Goal: Information Seeking & Learning: Check status

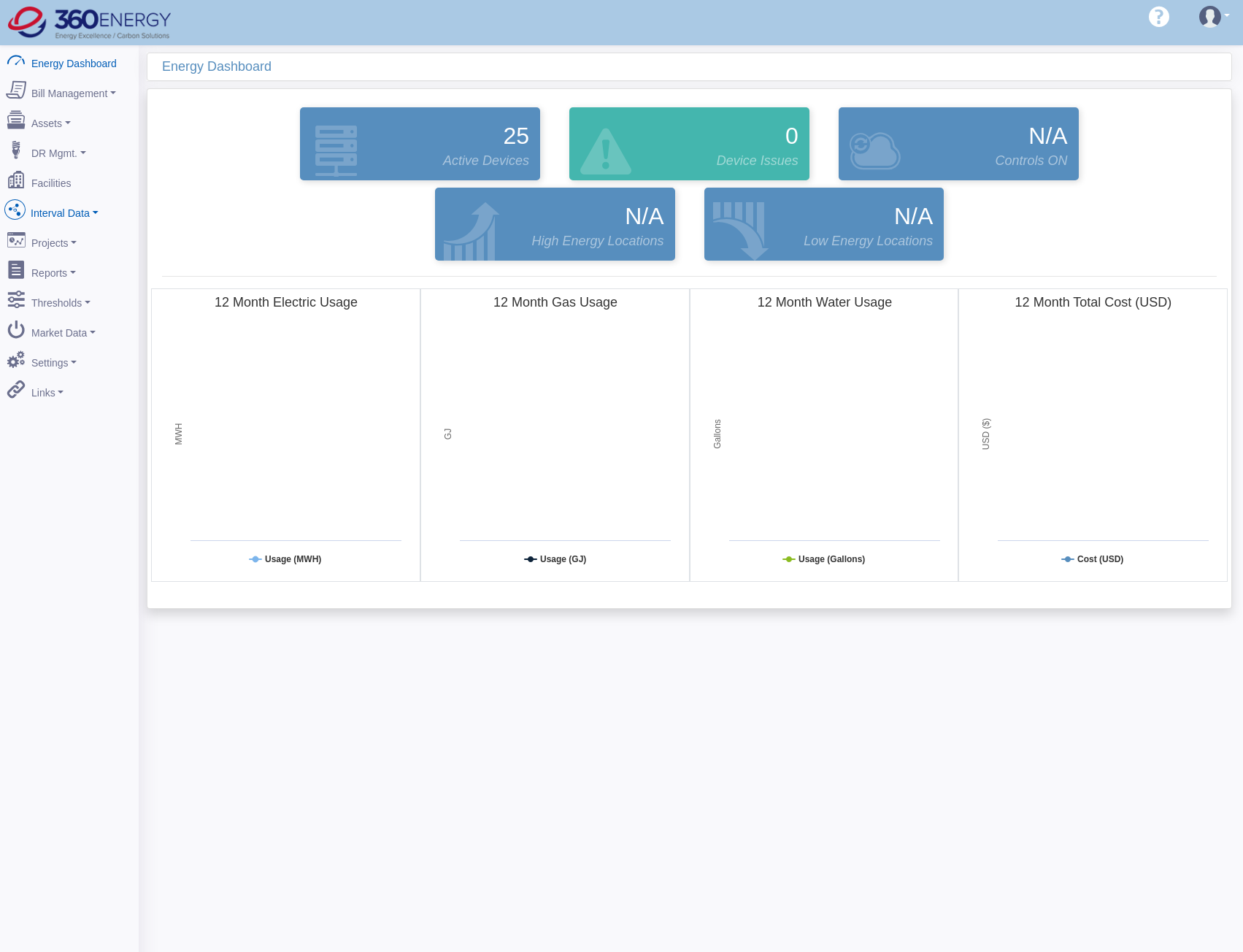
click at [77, 209] on link "Interval Data" at bounding box center [70, 210] width 141 height 31
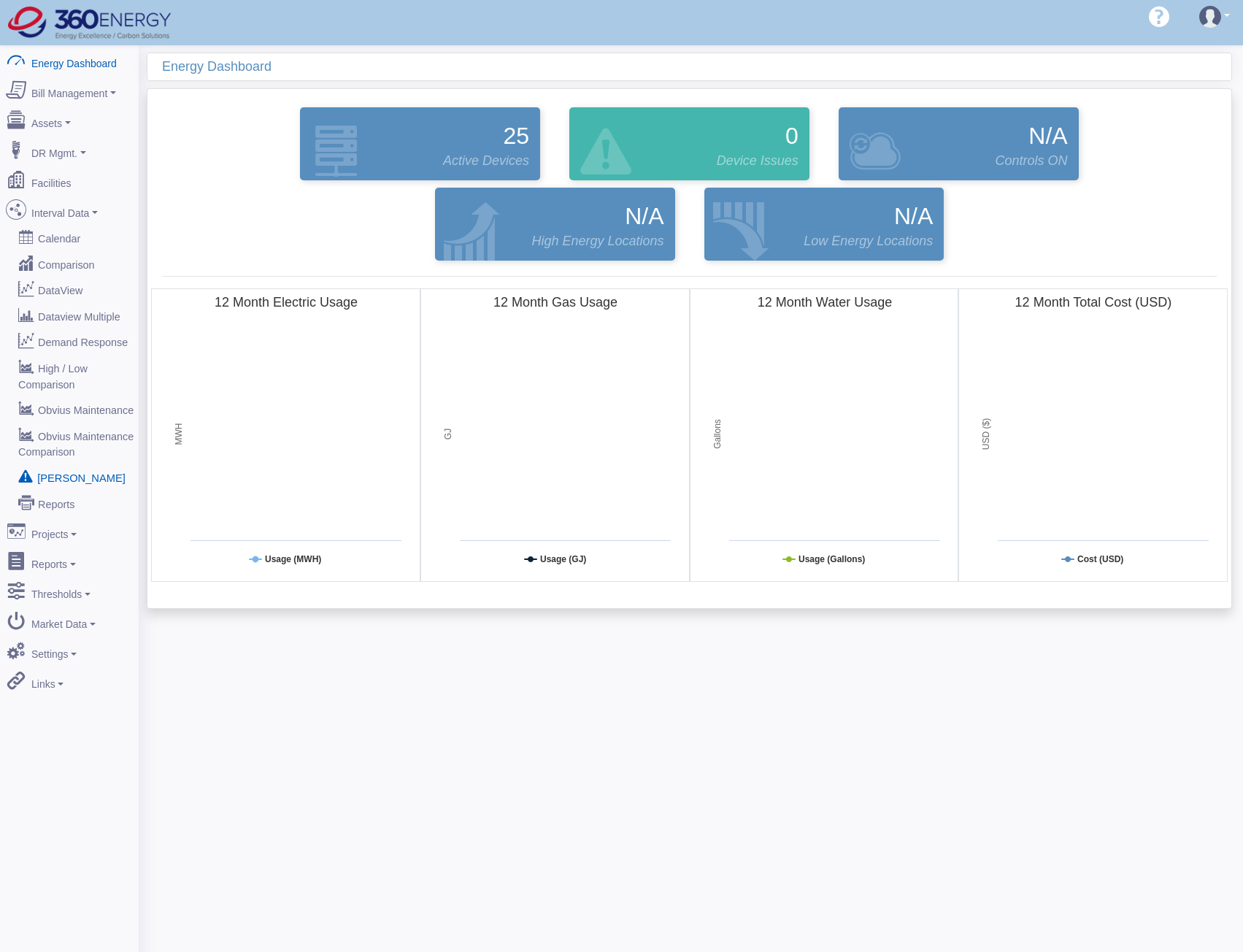
click at [74, 465] on link "[PERSON_NAME]" at bounding box center [70, 477] width 141 height 26
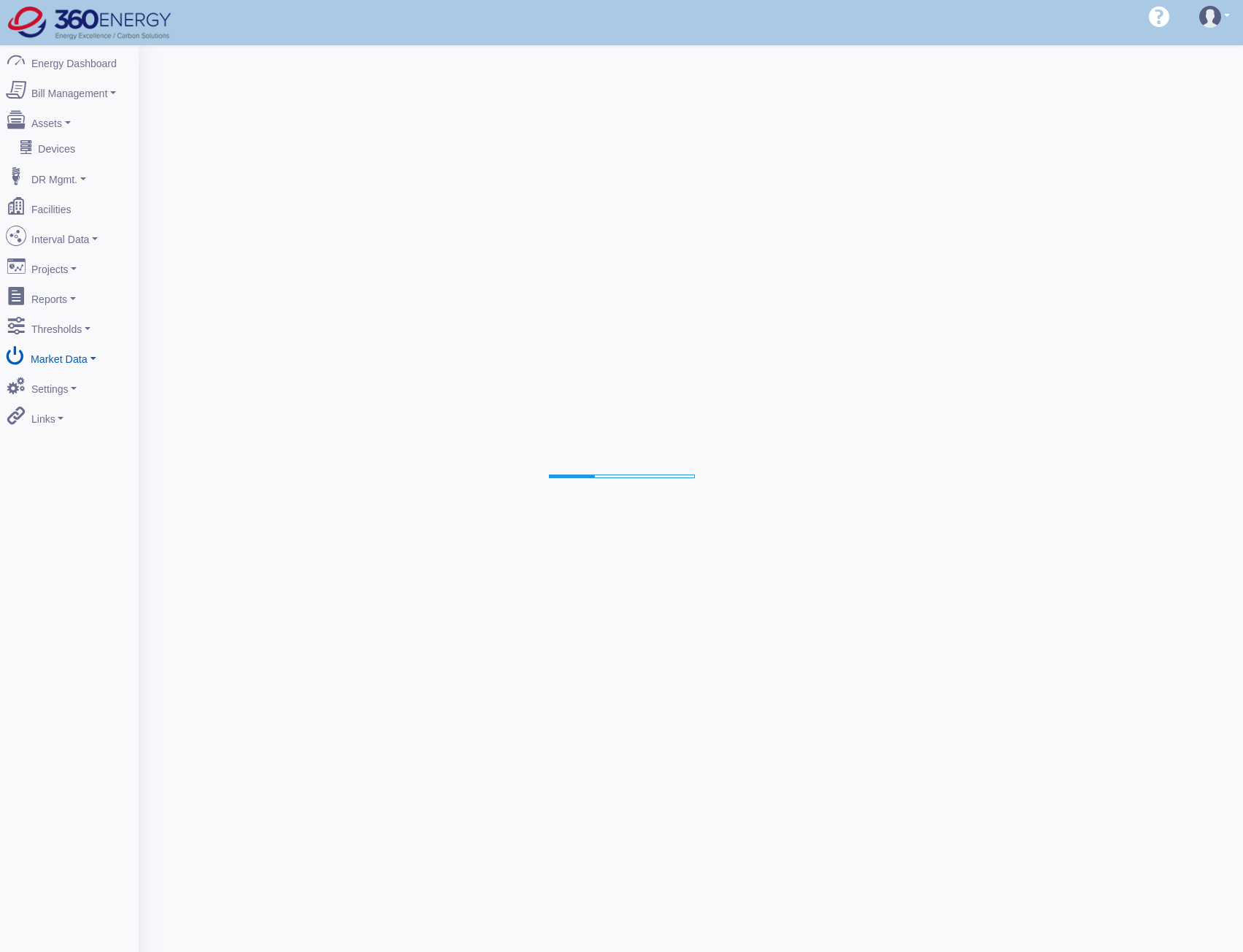
select select "25"
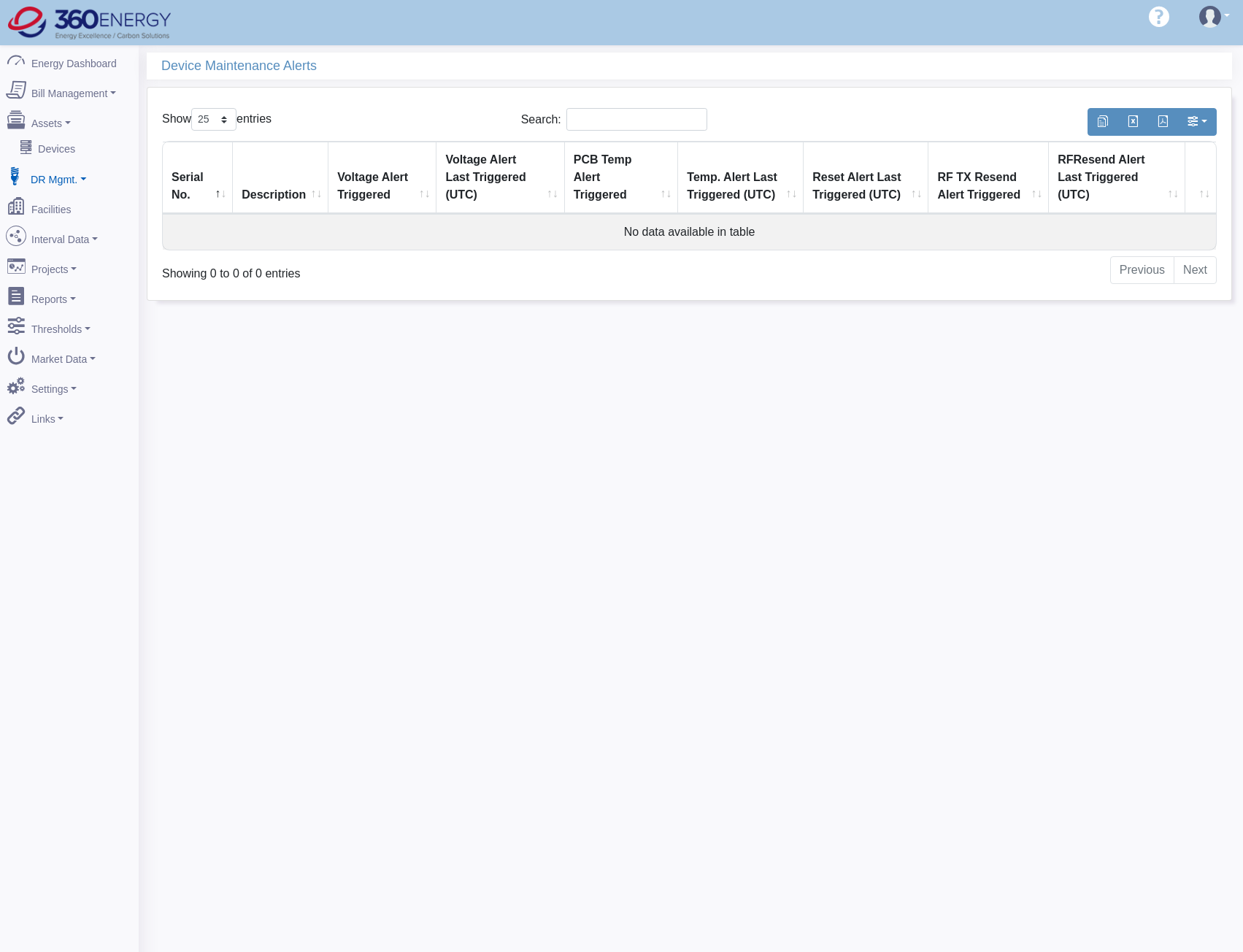
click at [54, 178] on link "DR Mgmt." at bounding box center [70, 175] width 141 height 31
click at [36, 250] on link "Interval Data" at bounding box center [70, 262] width 141 height 31
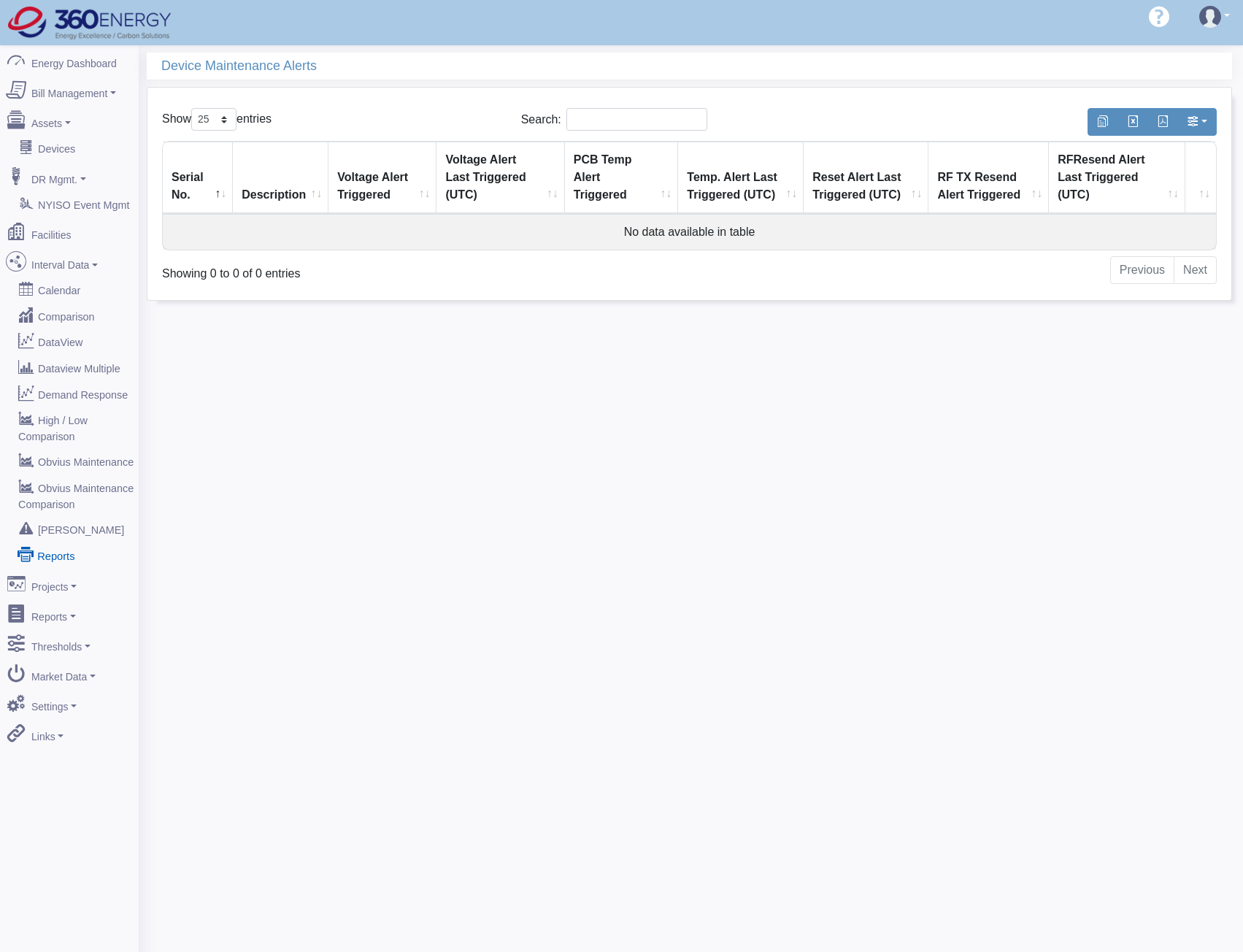
click at [29, 546] on icon at bounding box center [26, 553] width 16 height 15
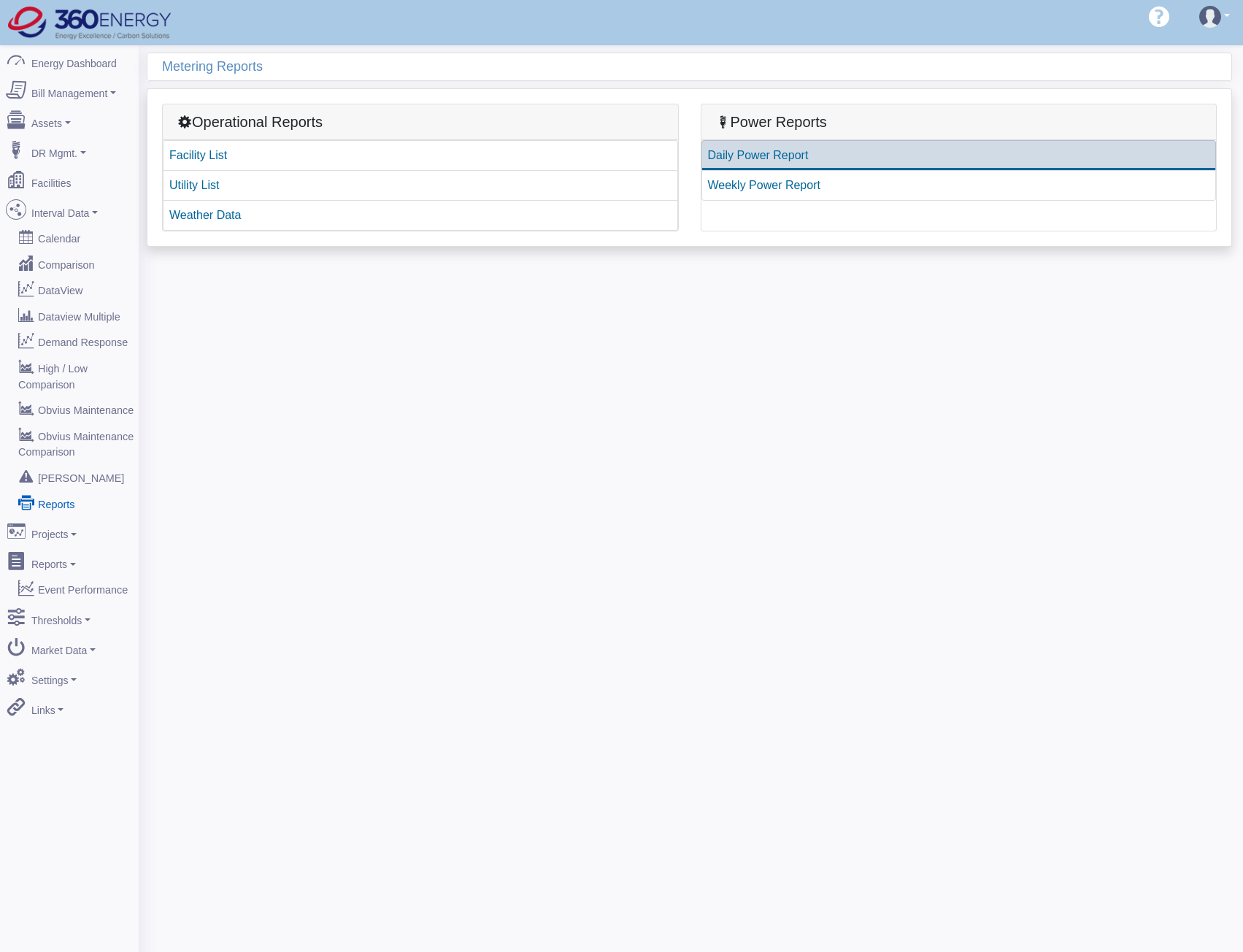
click at [770, 160] on link "Daily Power Report" at bounding box center [959, 155] width 516 height 31
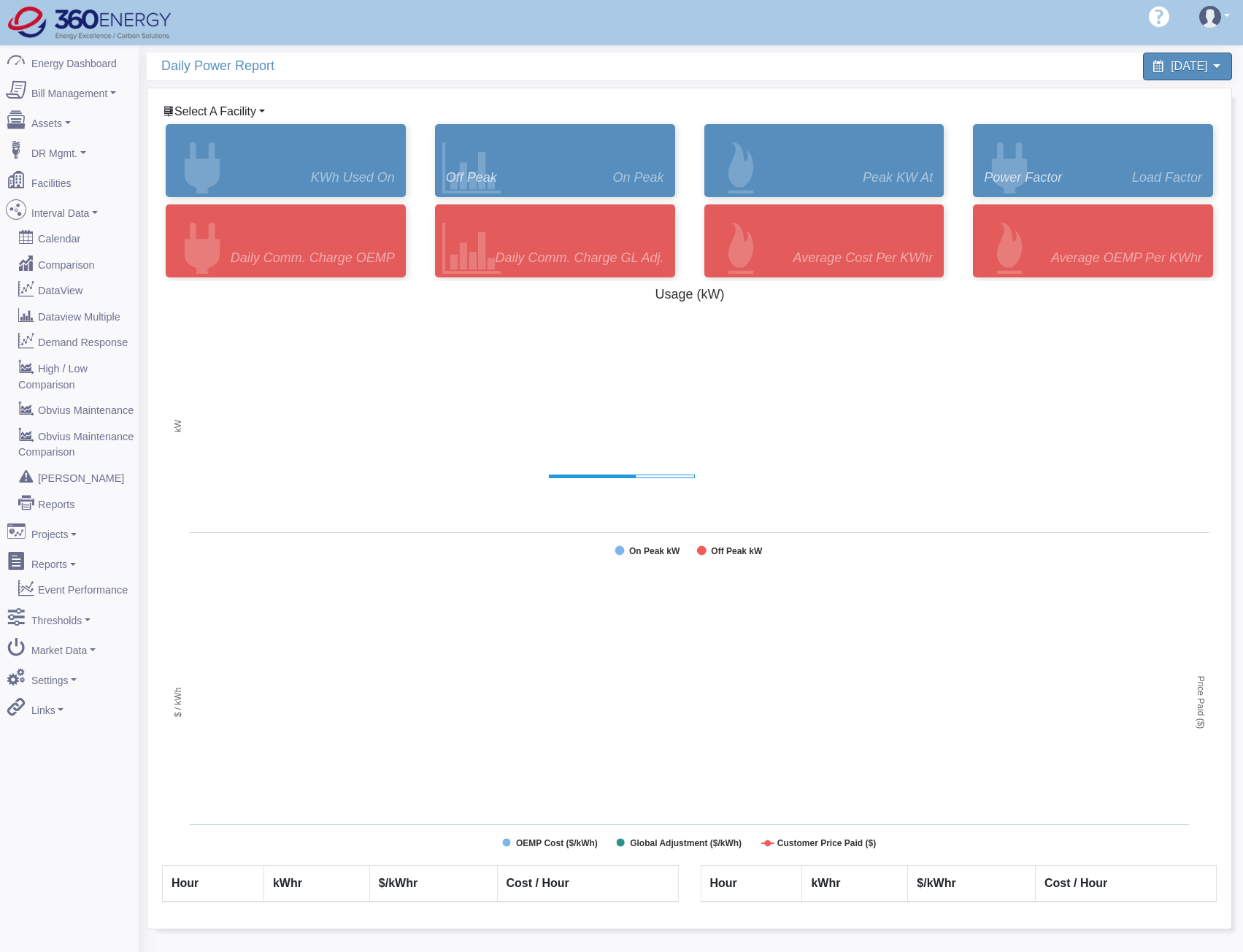
click at [210, 105] on span "Select A Facility" at bounding box center [215, 111] width 82 height 12
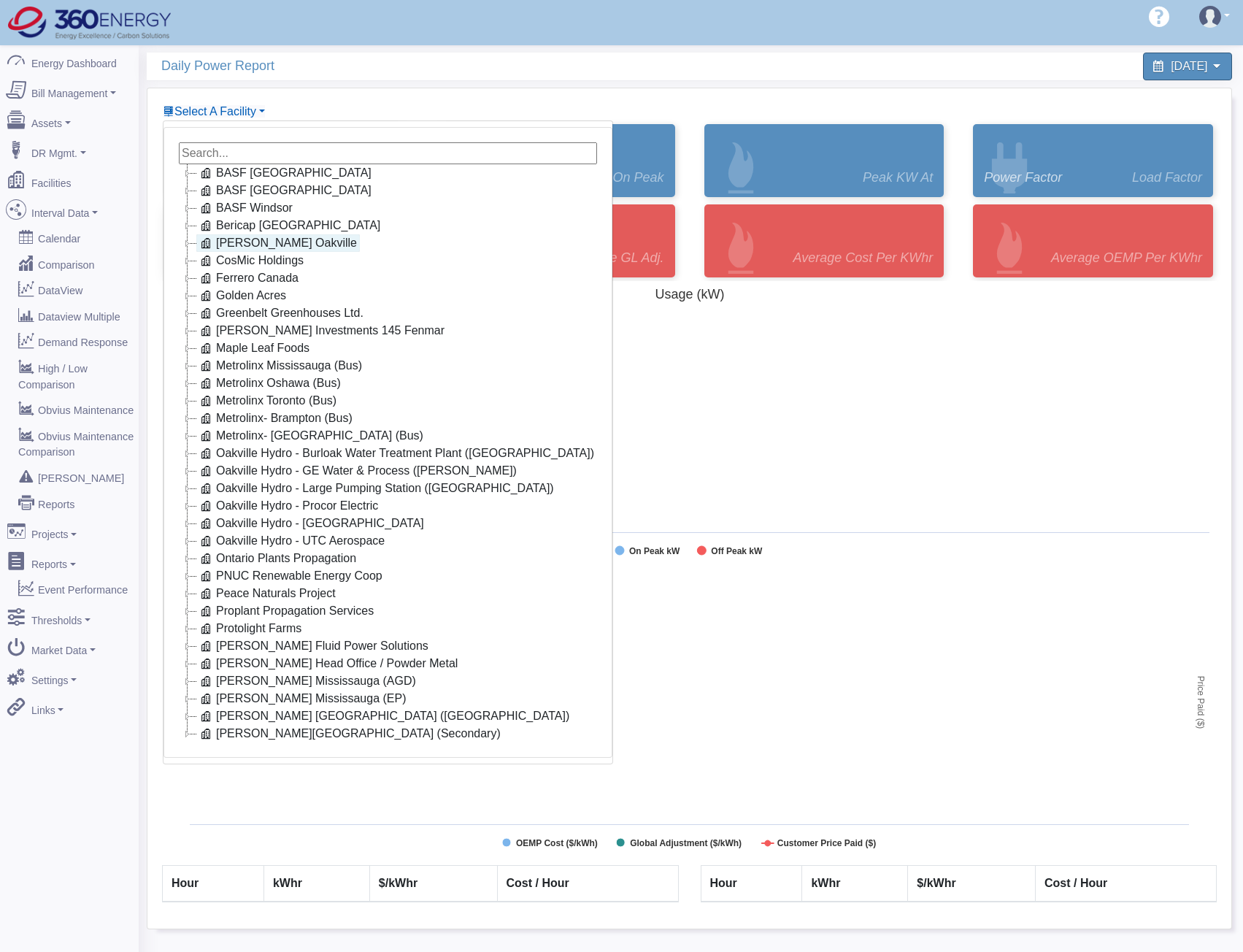
click at [230, 243] on link "[PERSON_NAME] Oakville" at bounding box center [278, 243] width 163 height 18
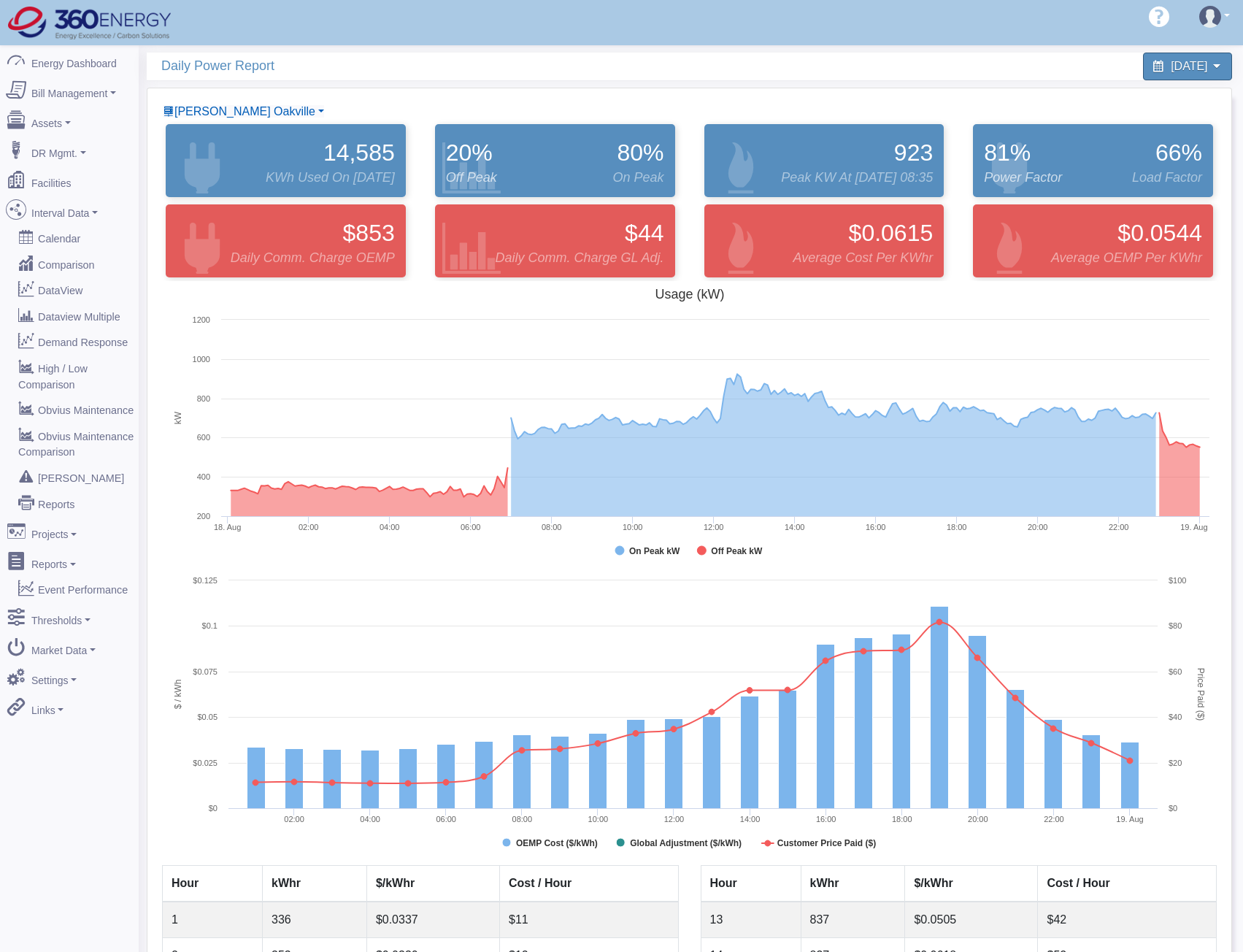
click at [249, 100] on div "[PERSON_NAME] Oakville BASF [GEOGRAPHIC_DATA] BASF [GEOGRAPHIC_DATA] [GEOGRAPHI…" at bounding box center [689, 723] width 1084 height 1269
click at [244, 114] on span "[PERSON_NAME] Oakville" at bounding box center [245, 111] width 141 height 12
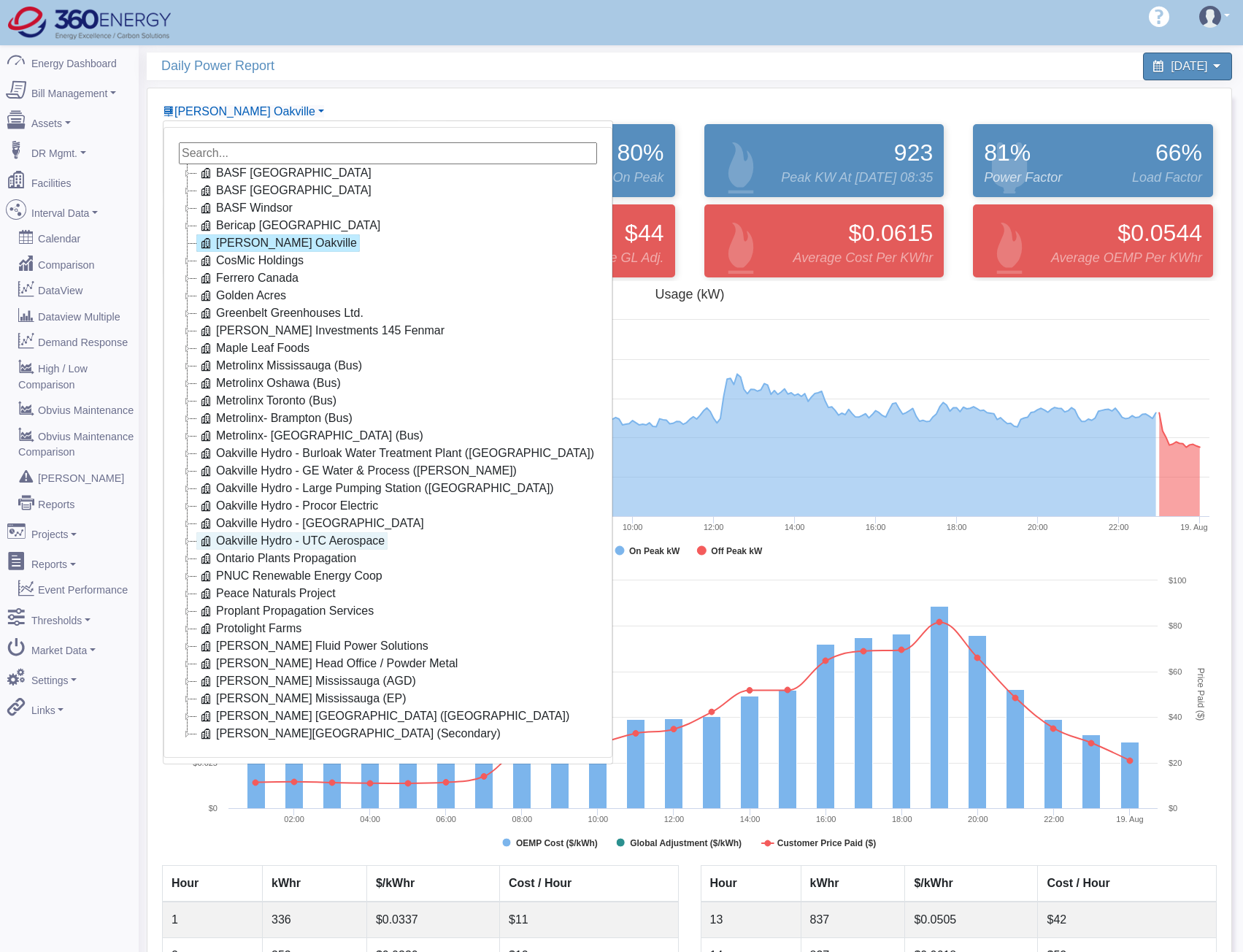
click at [309, 540] on link "Oakville Hydro - UTC Aerospace" at bounding box center [292, 541] width 191 height 18
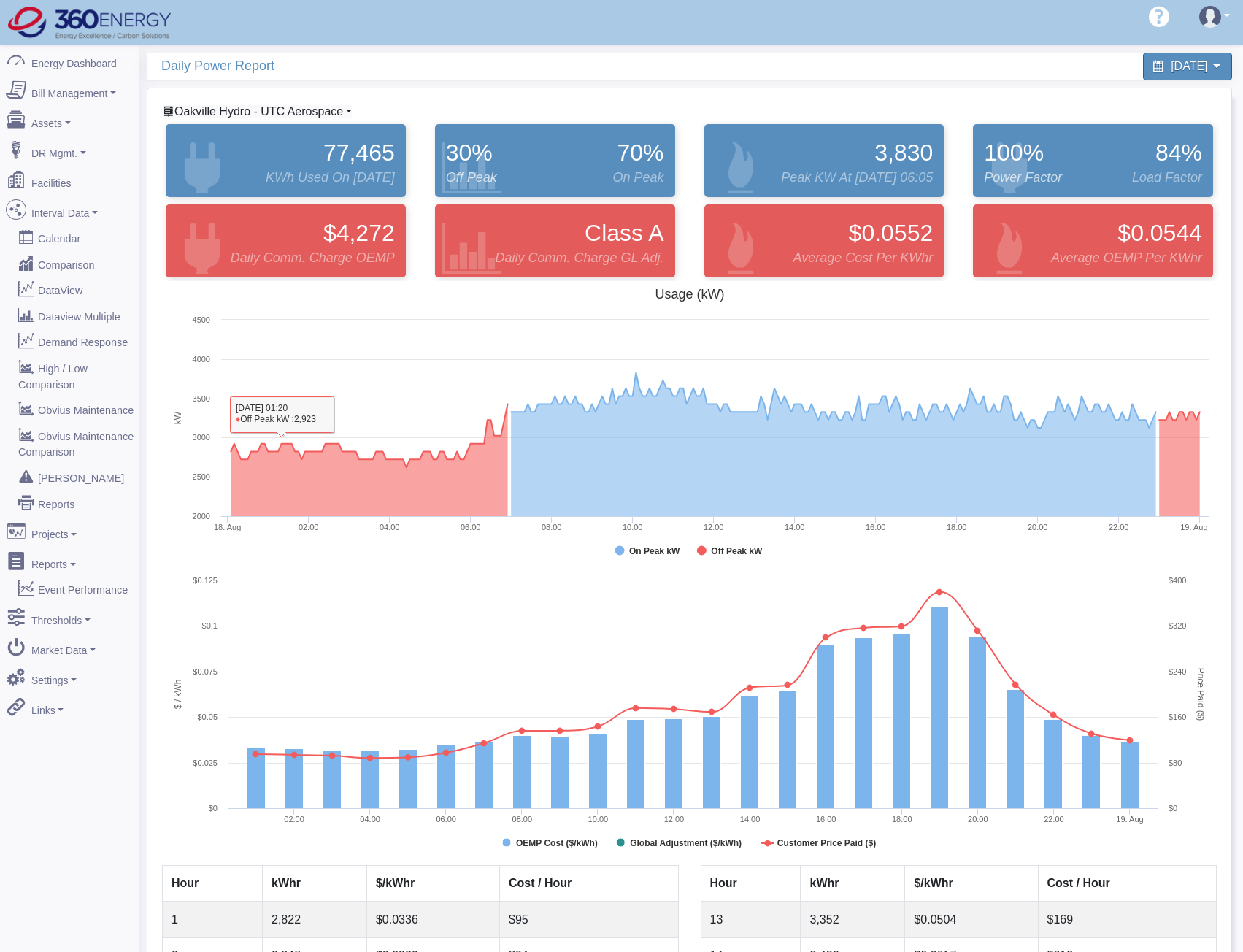
click at [303, 107] on span "Oakville Hydro - UTC Aerospace" at bounding box center [258, 111] width 168 height 12
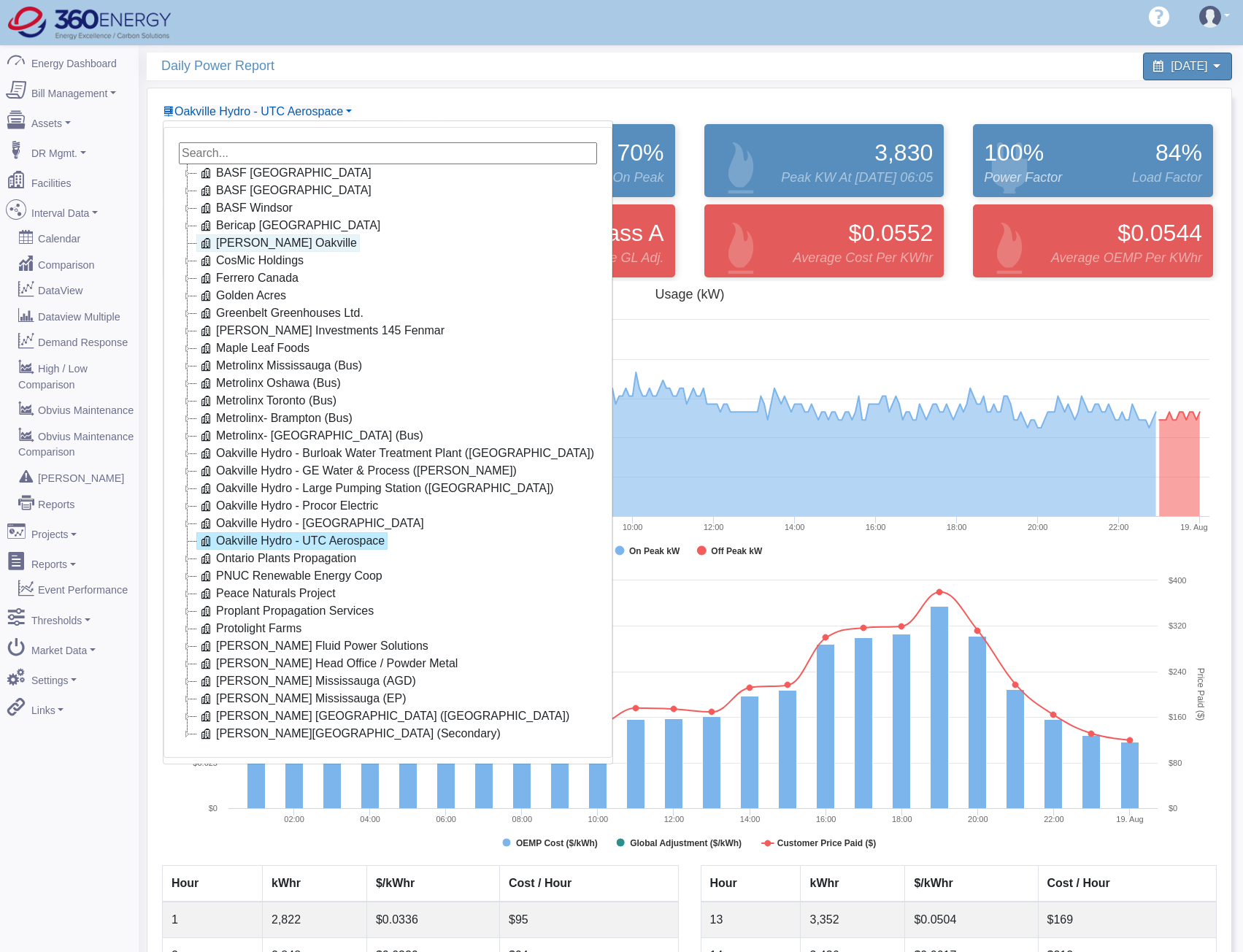
click at [269, 245] on link "[PERSON_NAME] Oakville" at bounding box center [278, 243] width 163 height 18
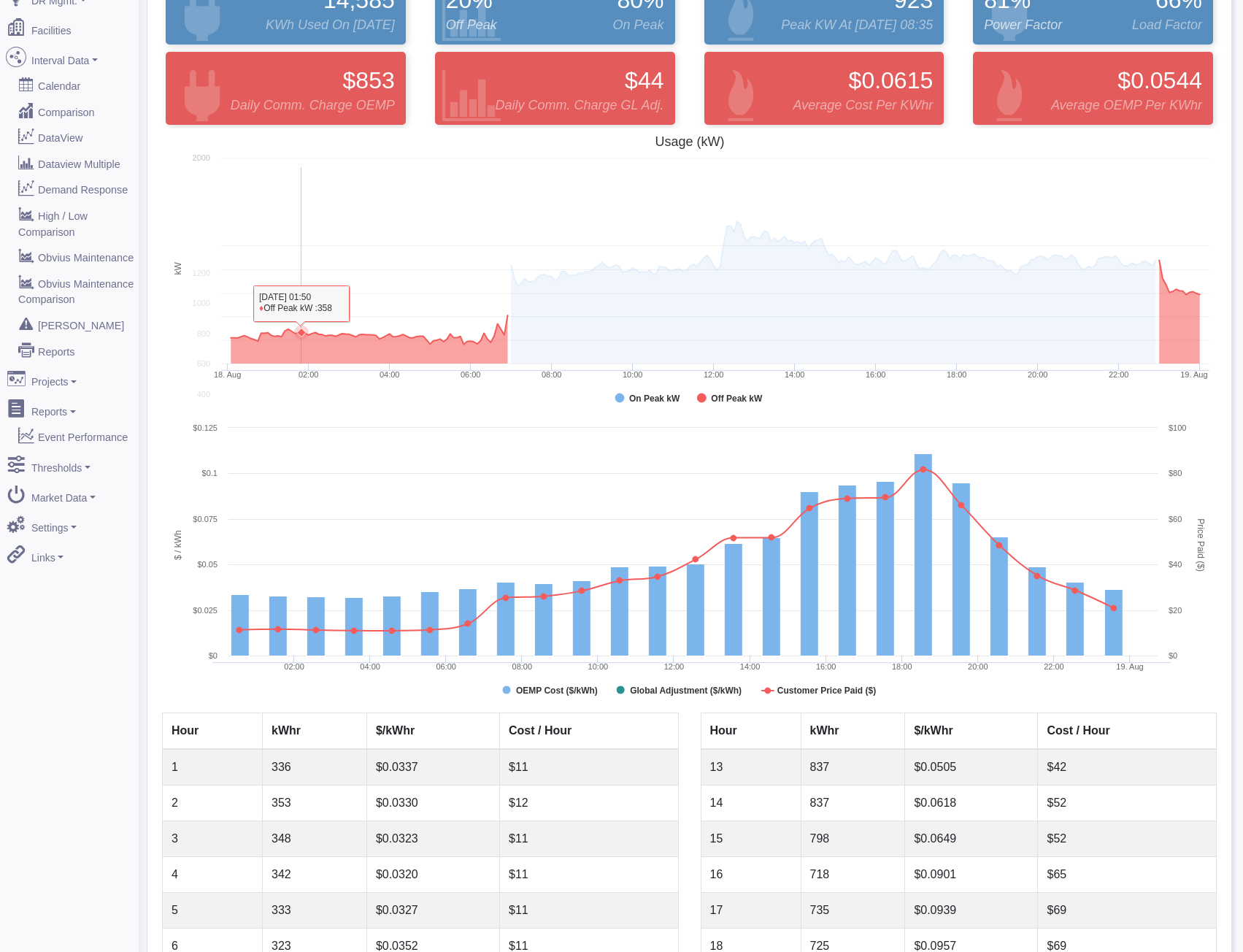
scroll to position [414, 0]
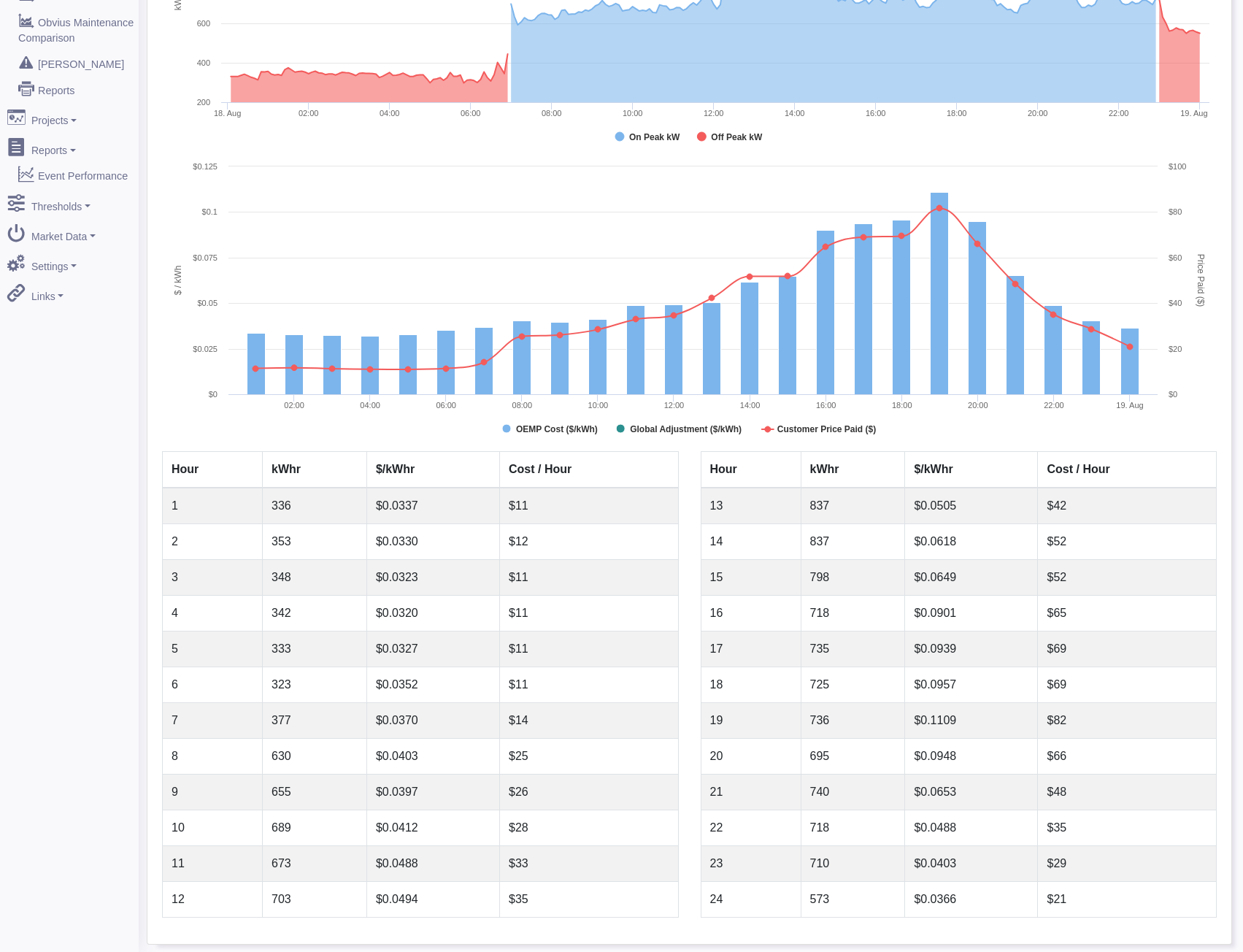
click at [785, 467] on th "Hour" at bounding box center [750, 470] width 101 height 37
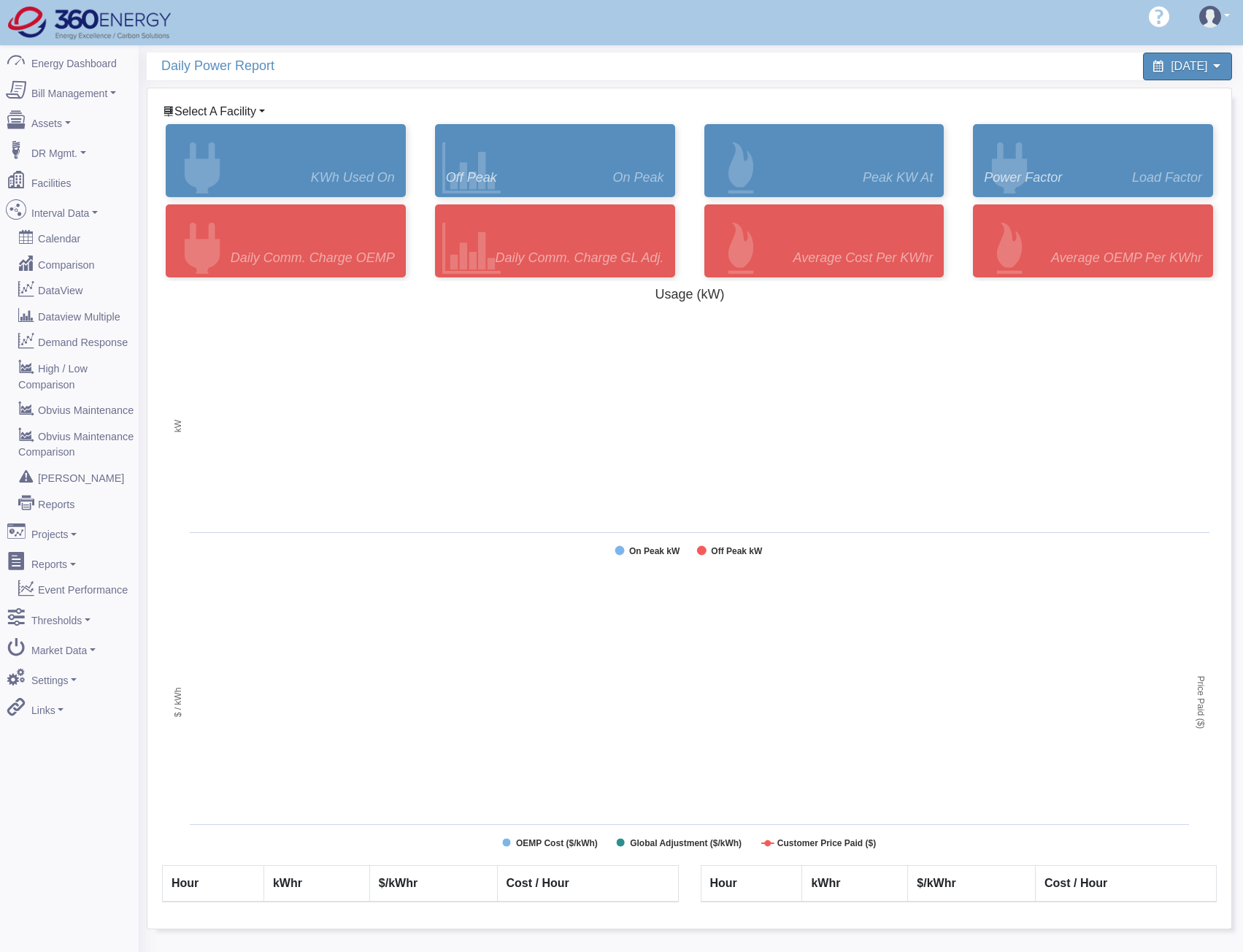
click at [255, 105] on span "Select A Facility" at bounding box center [215, 111] width 82 height 12
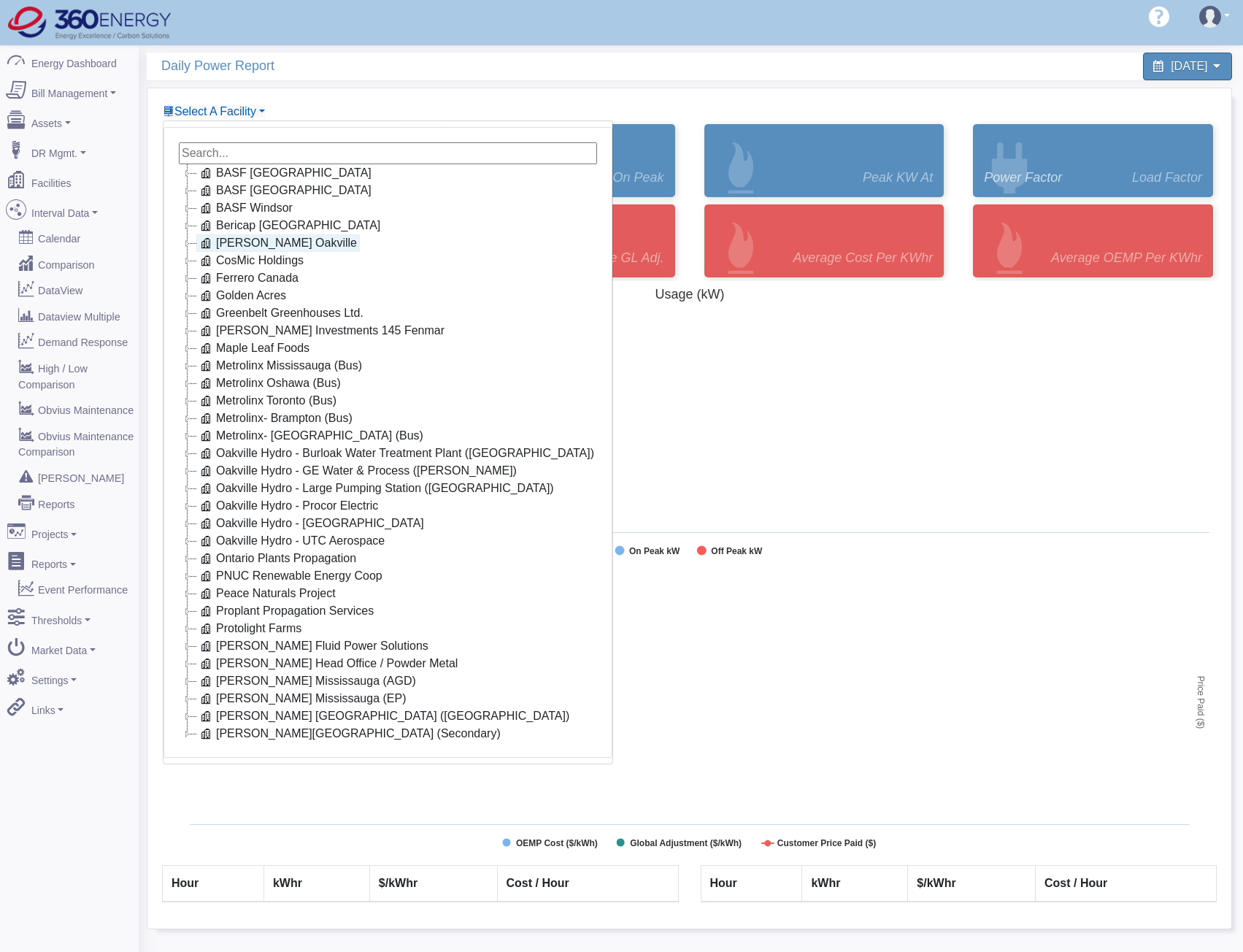
click at [232, 240] on link "[PERSON_NAME] Oakville" at bounding box center [278, 243] width 163 height 18
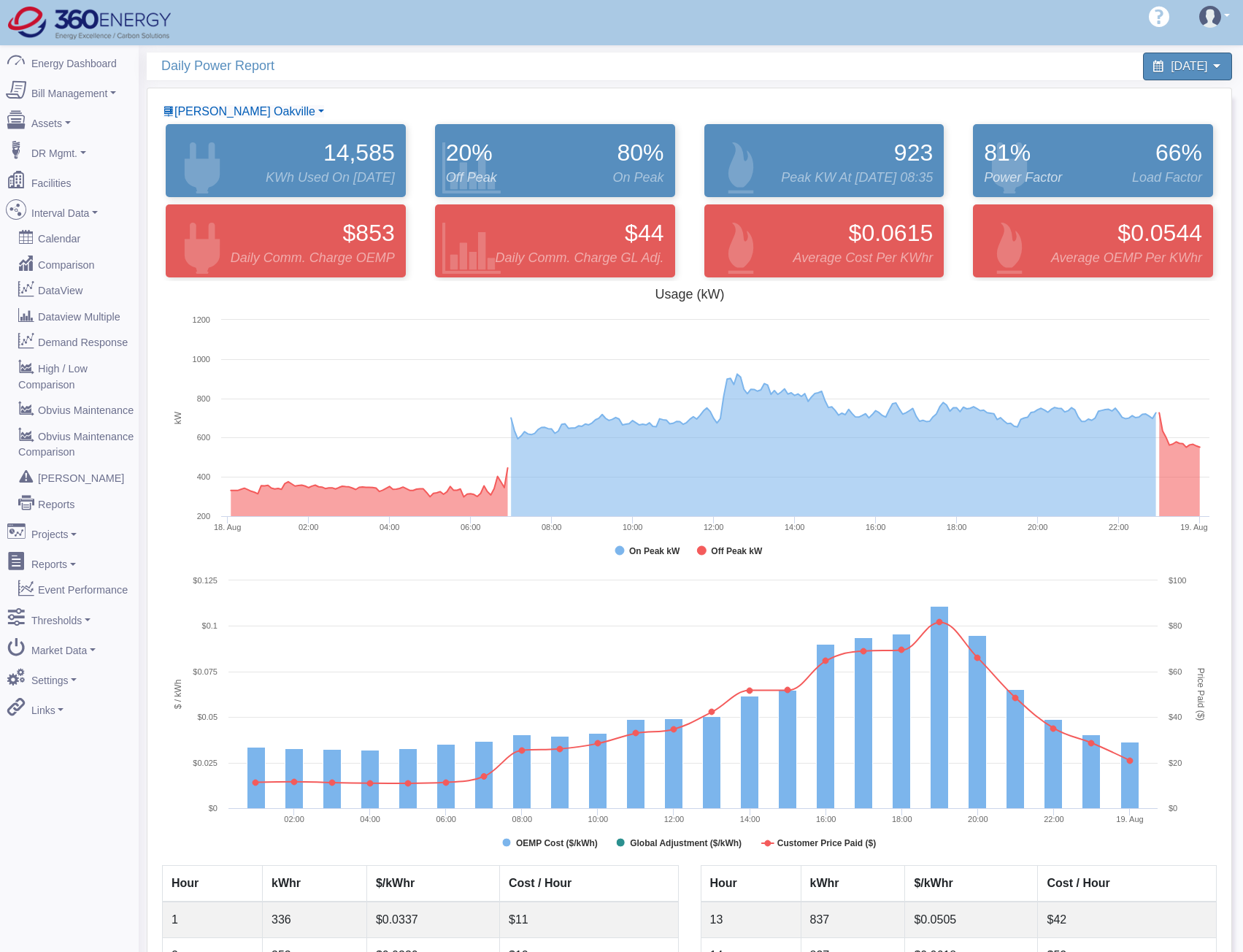
click at [204, 100] on div "[PERSON_NAME] Oakville BASF [GEOGRAPHIC_DATA] BASF [GEOGRAPHIC_DATA] [GEOGRAPHI…" at bounding box center [689, 723] width 1084 height 1269
click at [207, 109] on span "[PERSON_NAME] Oakville" at bounding box center [245, 111] width 141 height 12
